Goal: Find specific page/section: Find specific page/section

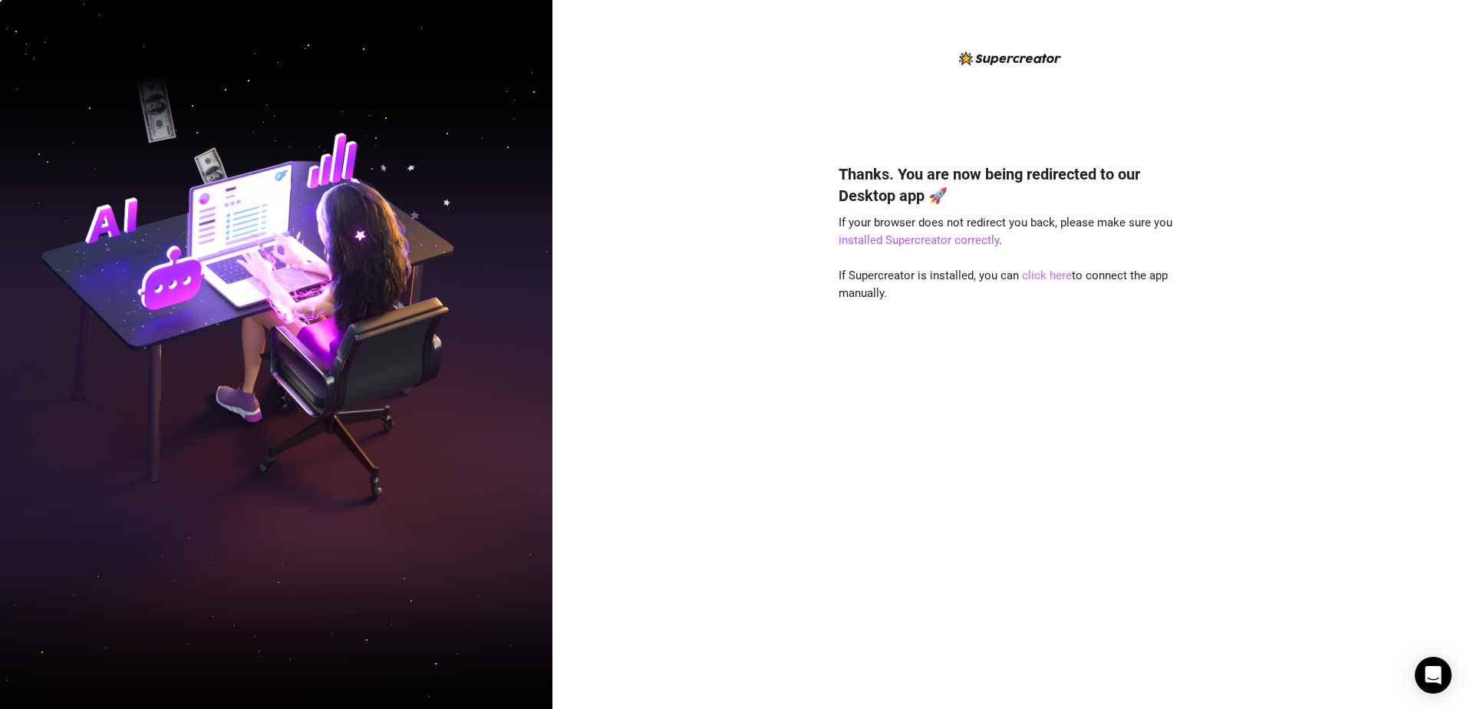
click at [1045, 278] on link "click here" at bounding box center [1047, 275] width 50 height 14
click at [1053, 272] on link "click here" at bounding box center [1047, 275] width 50 height 14
click at [1052, 279] on link "click here" at bounding box center [1047, 275] width 50 height 14
